Goal: Information Seeking & Learning: Learn about a topic

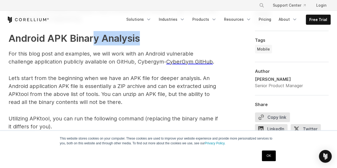
drag, startPoint x: 94, startPoint y: 41, endPoint x: 149, endPoint y: 38, distance: 54.4
click at [147, 38] on h2 "Android APK Binary Analysis" at bounding box center [114, 38] width 210 height 14
click at [149, 38] on h2 "Android APK Binary Analysis" at bounding box center [114, 38] width 210 height 14
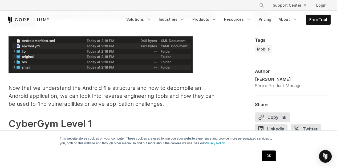
scroll to position [861, 0]
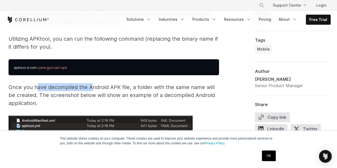
drag, startPoint x: 37, startPoint y: 88, endPoint x: 92, endPoint y: 87, distance: 54.9
click at [92, 87] on p "Once you have decompiled the Android APK file, a folder with the same name will…" at bounding box center [114, 95] width 210 height 24
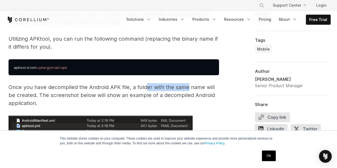
drag, startPoint x: 146, startPoint y: 86, endPoint x: 189, endPoint y: 86, distance: 42.6
click at [188, 86] on p "Once you have decompiled the Android APK file, a folder with the same name will…" at bounding box center [114, 95] width 210 height 24
click at [192, 86] on p "Once you have decompiled the Android APK file, a folder with the same name will…" at bounding box center [114, 95] width 210 height 24
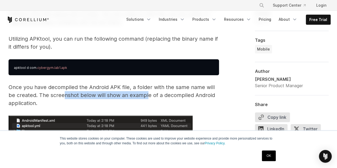
drag, startPoint x: 63, startPoint y: 93, endPoint x: 146, endPoint y: 96, distance: 83.5
click at [146, 96] on p "Once you have decompiled the Android APK file, a folder with the same name will…" at bounding box center [114, 95] width 210 height 24
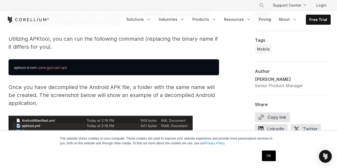
scroll to position [941, 0]
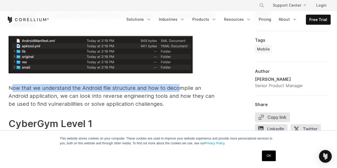
drag, startPoint x: 13, startPoint y: 86, endPoint x: 178, endPoint y: 87, distance: 164.9
click at [178, 87] on p "Now that we understand the Android file structure and how to decompile an Andro…" at bounding box center [114, 96] width 210 height 24
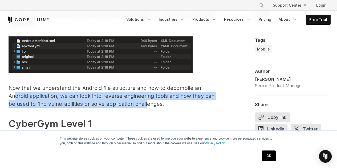
drag, startPoint x: 14, startPoint y: 95, endPoint x: 146, endPoint y: 102, distance: 132.4
click at [146, 102] on p "Now that we understand the Android file structure and how to decompile an Andro…" at bounding box center [114, 96] width 210 height 24
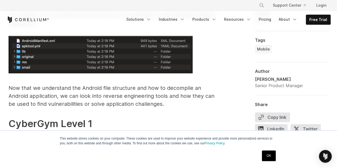
scroll to position [1020, 0]
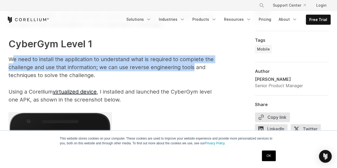
drag, startPoint x: 12, startPoint y: 60, endPoint x: 192, endPoint y: 70, distance: 180.1
click at [192, 70] on p "We need to install the application to understand what is required to complete t…" at bounding box center [114, 67] width 210 height 24
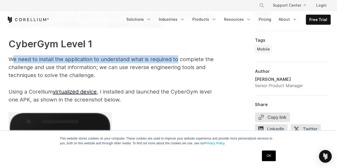
drag, startPoint x: 14, startPoint y: 60, endPoint x: 189, endPoint y: 56, distance: 174.8
click at [179, 57] on p "We need to install the application to understand what is required to complete t…" at bounding box center [114, 67] width 210 height 24
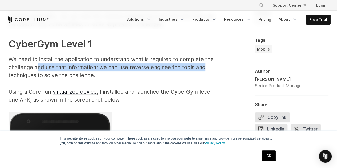
drag, startPoint x: 38, startPoint y: 68, endPoint x: 203, endPoint y: 65, distance: 165.8
click at [203, 65] on p "We need to install the application to understand what is required to complete t…" at bounding box center [114, 67] width 210 height 24
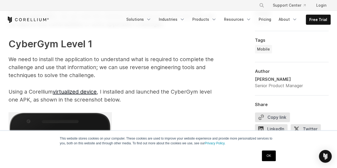
scroll to position [941, 0]
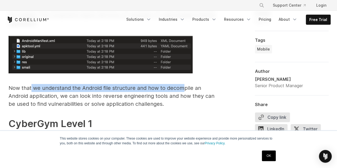
drag, startPoint x: 31, startPoint y: 88, endPoint x: 183, endPoint y: 88, distance: 151.6
click at [183, 88] on p "Now that we understand the Android file structure and how to decompile an Andro…" at bounding box center [114, 96] width 210 height 24
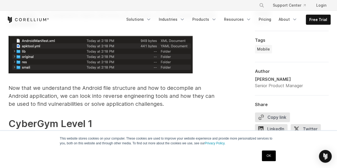
drag, startPoint x: 185, startPoint y: 88, endPoint x: 193, endPoint y: 88, distance: 8.5
click at [185, 88] on p "Now that we understand the Android file structure and how to decompile an Andro…" at bounding box center [114, 96] width 210 height 24
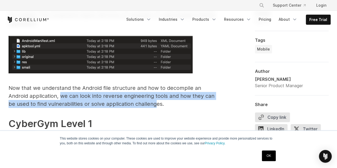
drag, startPoint x: 60, startPoint y: 97, endPoint x: 155, endPoint y: 101, distance: 94.4
click at [155, 101] on p "Now that we understand the Android file structure and how to decompile an Andro…" at bounding box center [114, 96] width 210 height 24
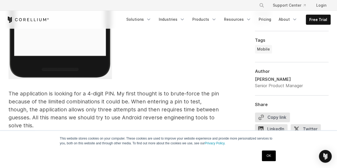
scroll to position [1287, 0]
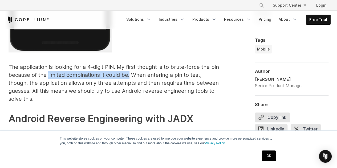
drag, startPoint x: 47, startPoint y: 75, endPoint x: 129, endPoint y: 75, distance: 81.5
click at [129, 75] on p "The application is looking for a 4-digit PIN. My first thought is to brute-forc…" at bounding box center [114, 83] width 210 height 40
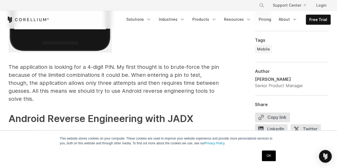
scroll to position [1340, 0]
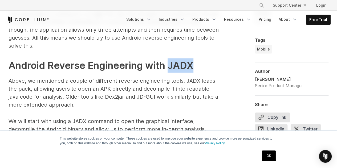
drag, startPoint x: 169, startPoint y: 65, endPoint x: 197, endPoint y: 64, distance: 28.0
click at [197, 64] on h2 "Android Reverse Engineering with JADX" at bounding box center [114, 65] width 210 height 14
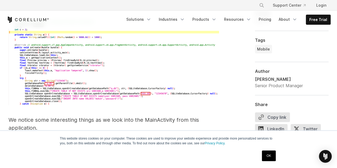
scroll to position [1687, 0]
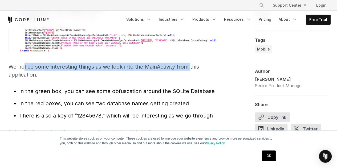
drag, startPoint x: 23, startPoint y: 66, endPoint x: 192, endPoint y: 71, distance: 169.3
click at [192, 71] on p "We notice some interesting things as we look into the MainActivity from this ap…" at bounding box center [114, 71] width 210 height 16
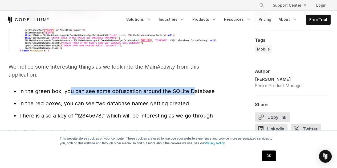
drag, startPoint x: 73, startPoint y: 90, endPoint x: 193, endPoint y: 90, distance: 119.6
click at [193, 90] on span "In the green box, you can see some obfuscation around the SQLite Database" at bounding box center [117, 91] width 196 height 6
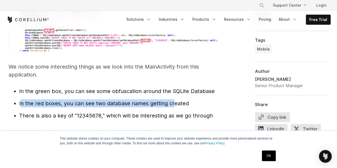
drag, startPoint x: 20, startPoint y: 105, endPoint x: 172, endPoint y: 99, distance: 152.2
click at [172, 99] on ul "In the green box, you can see some obfuscation around the SQLite Database In th…" at bounding box center [114, 103] width 210 height 33
click at [172, 100] on span "In the red boxes, you can see two database names getting created" at bounding box center [104, 103] width 170 height 6
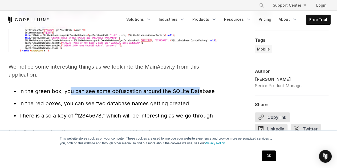
drag, startPoint x: 73, startPoint y: 91, endPoint x: 197, endPoint y: 90, distance: 123.6
click at [197, 90] on span "In the green box, you can see some obfuscation around the SQLite Database" at bounding box center [117, 91] width 196 height 6
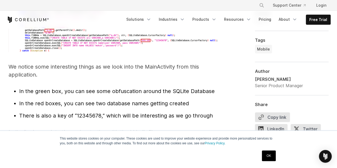
scroll to position [1713, 0]
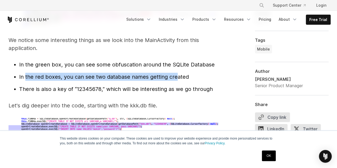
drag, startPoint x: 25, startPoint y: 78, endPoint x: 177, endPoint y: 74, distance: 151.9
click at [176, 74] on span "In the red boxes, you can see two database names getting created" at bounding box center [104, 77] width 170 height 6
click at [177, 74] on span "In the red boxes, you can see two database names getting created" at bounding box center [104, 77] width 170 height 6
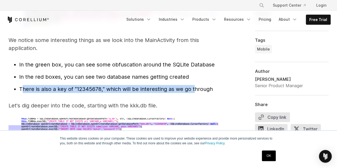
drag, startPoint x: 24, startPoint y: 91, endPoint x: 195, endPoint y: 89, distance: 170.8
click at [194, 89] on span "There is also a key of “12345678,” which will be interesting as we go through" at bounding box center [116, 89] width 194 height 6
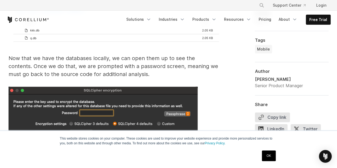
scroll to position [1980, 0]
